Goal: Task Accomplishment & Management: Manage account settings

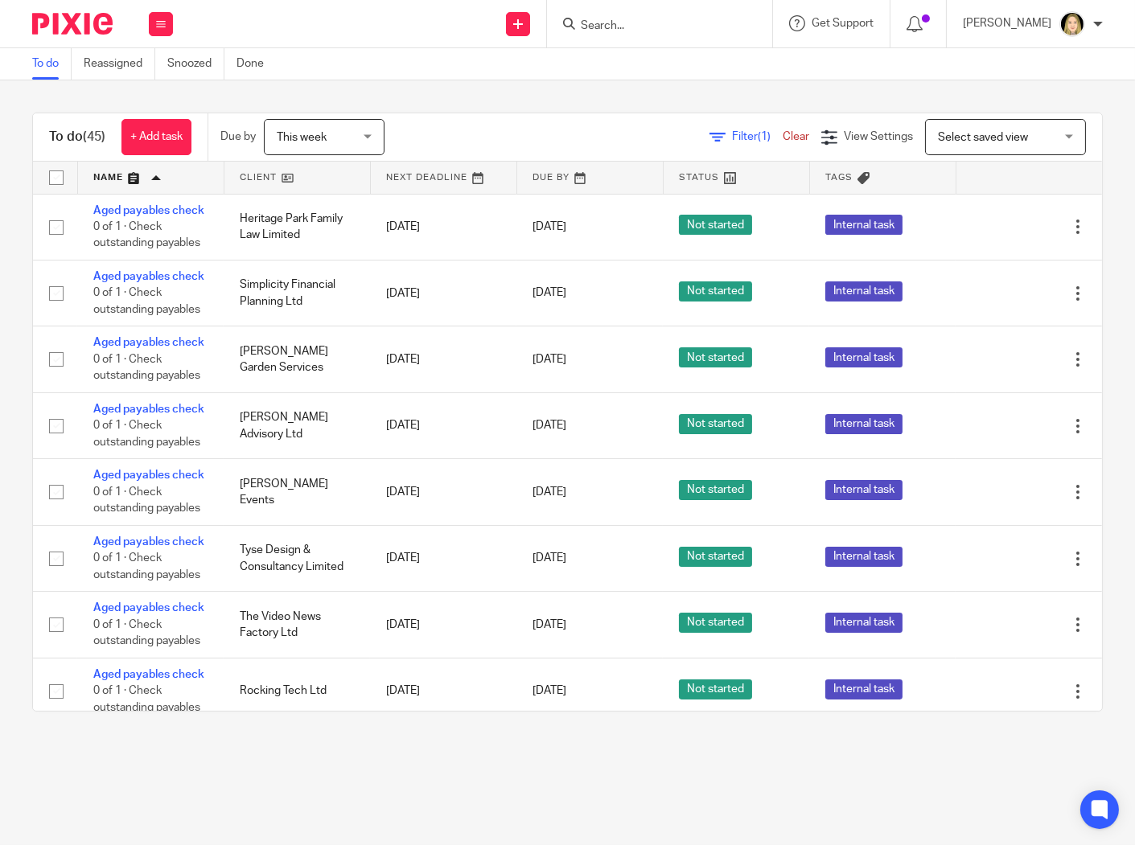
scroll to position [2389, 0]
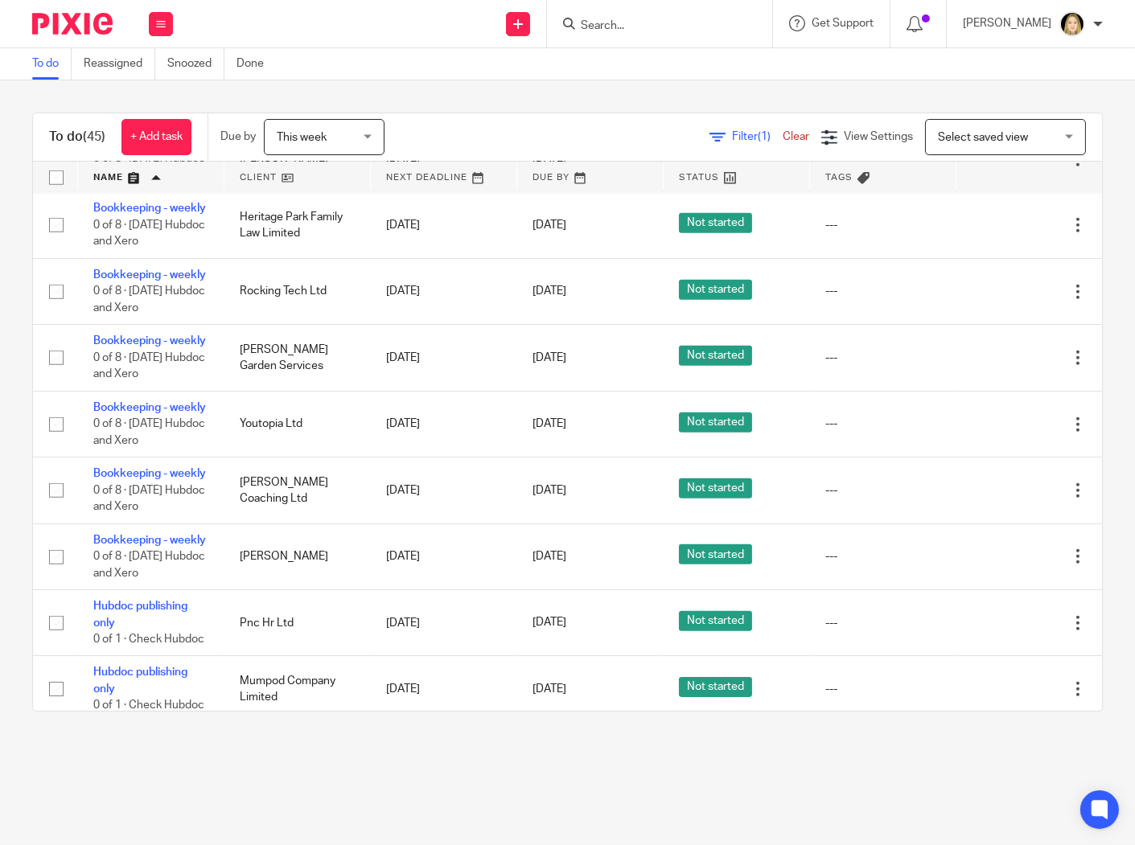
click at [276, 175] on link at bounding box center [297, 178] width 146 height 32
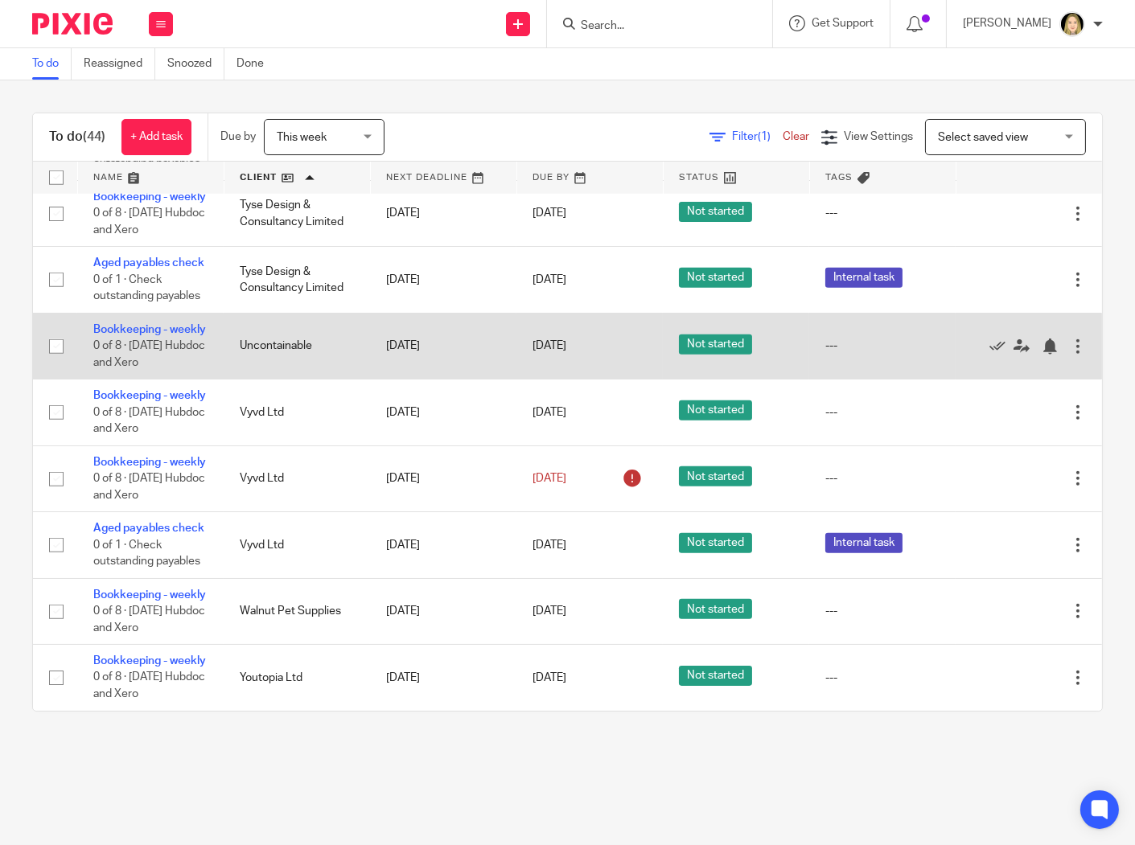
scroll to position [3283, 0]
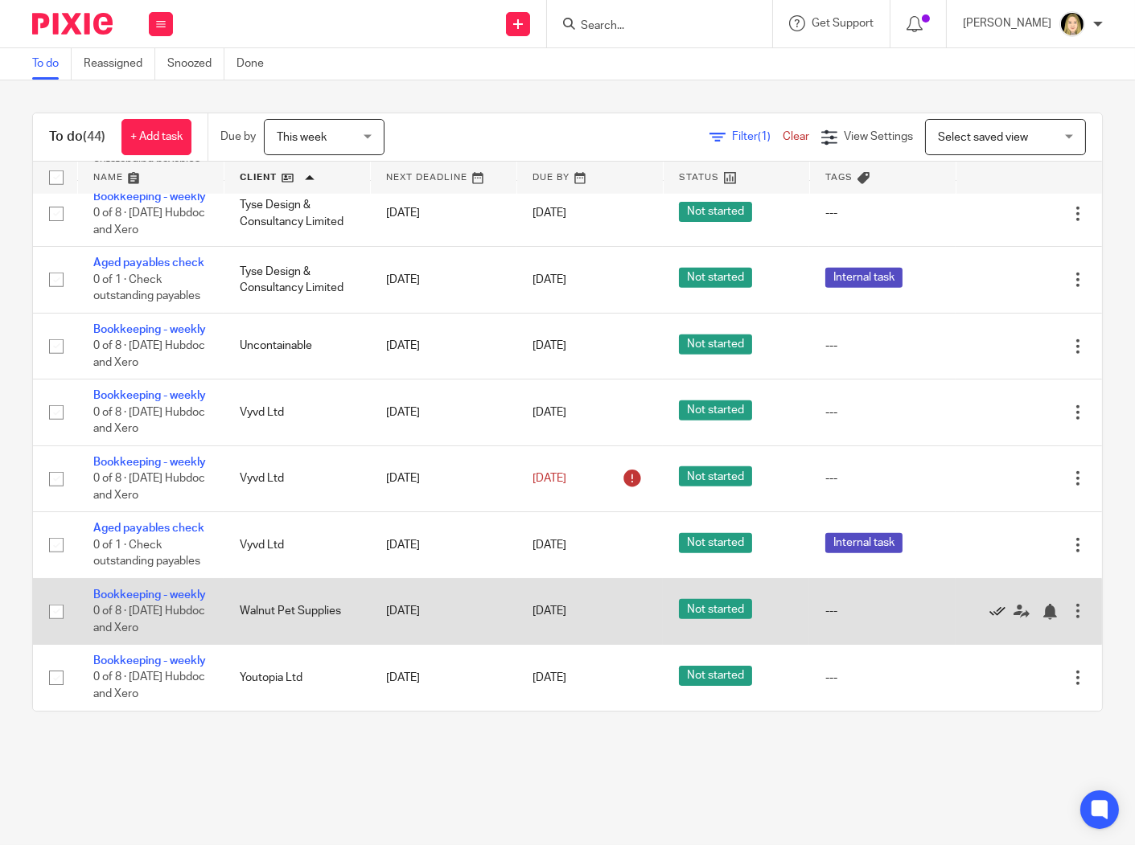
click at [989, 620] on icon at bounding box center [997, 612] width 16 height 16
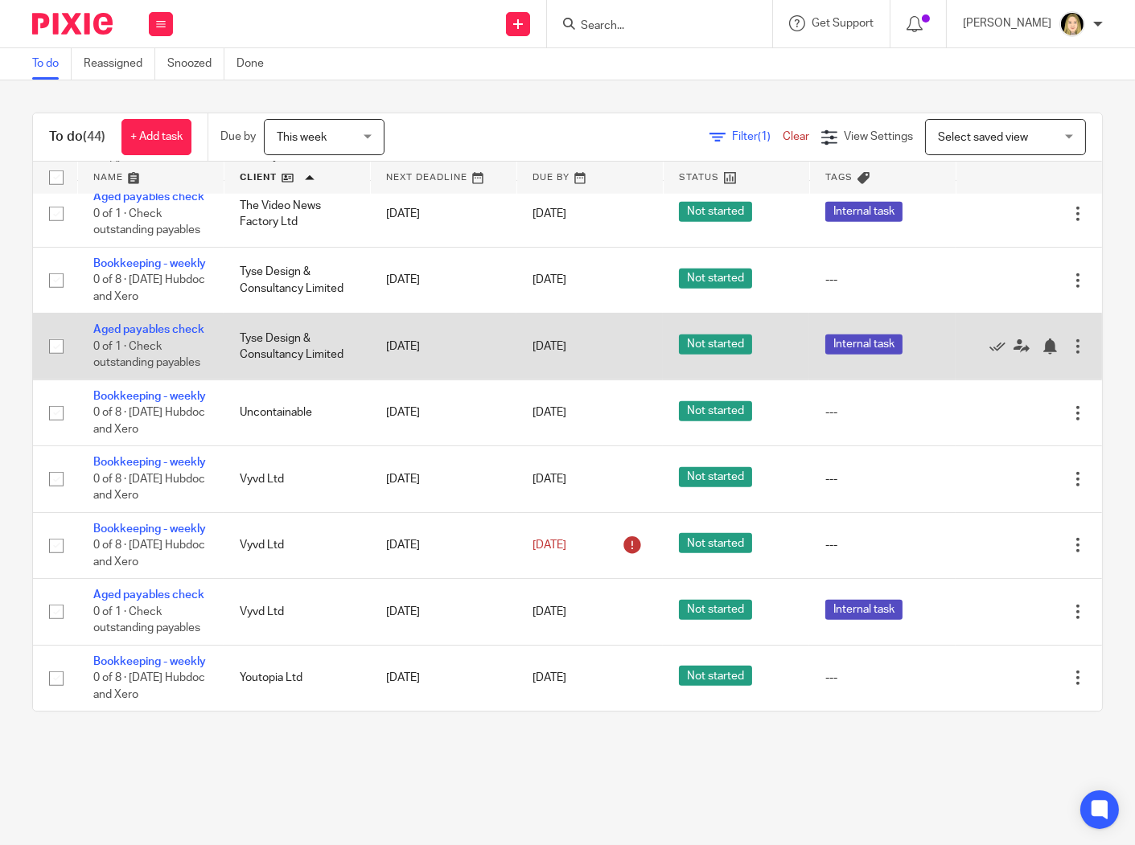
scroll to position [3287, 0]
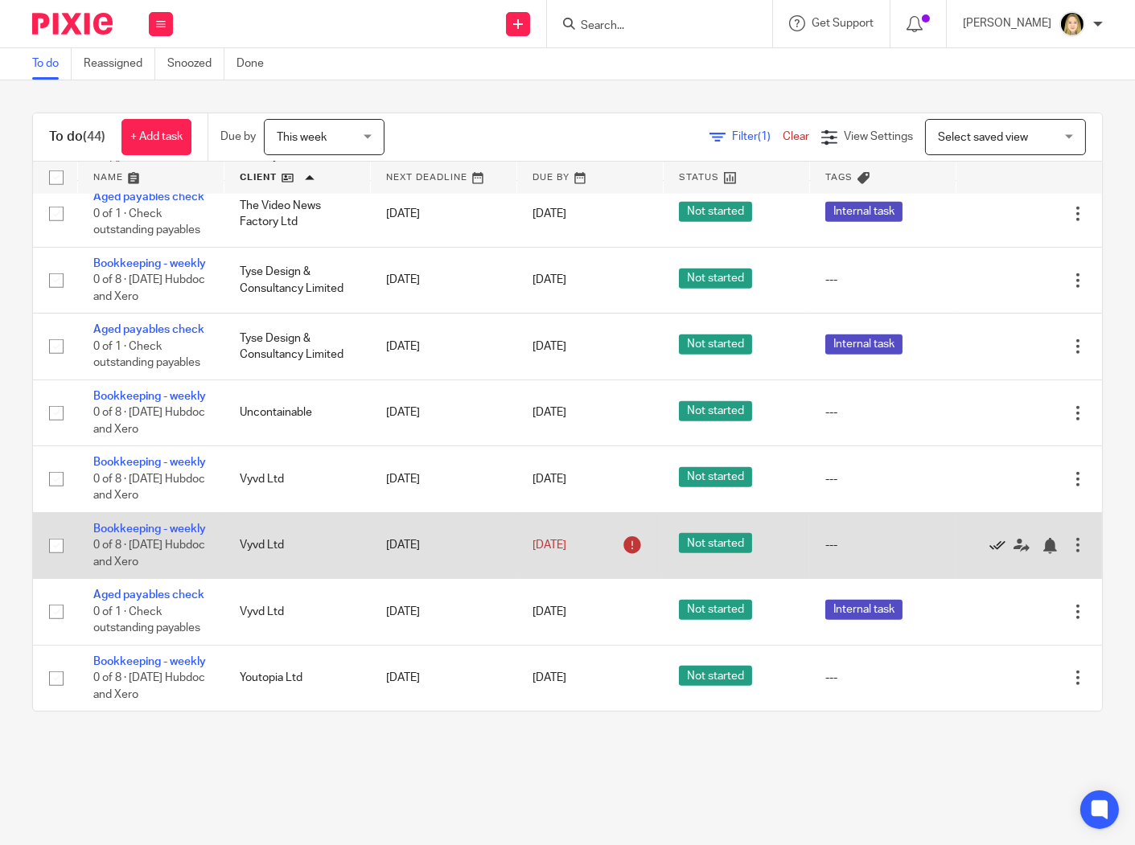
click at [989, 538] on icon at bounding box center [997, 546] width 16 height 16
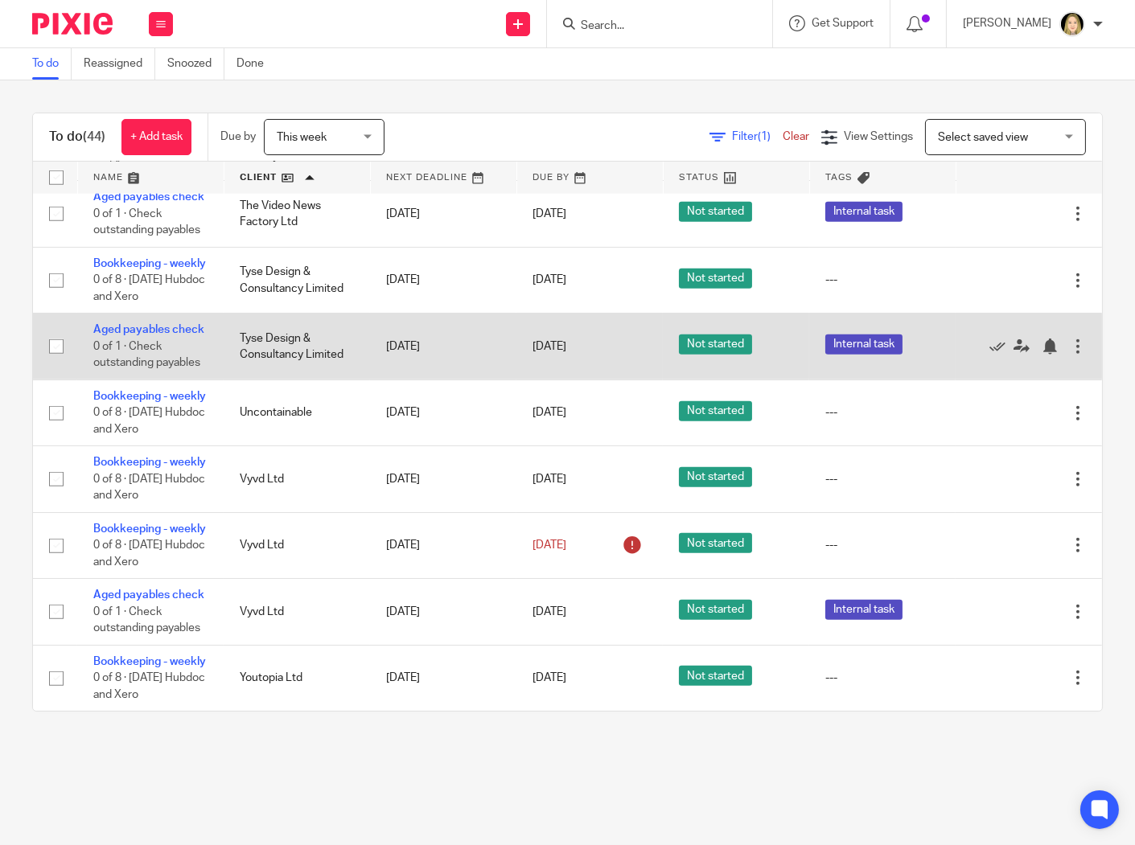
scroll to position [3205, 0]
